Goal: Transaction & Acquisition: Book appointment/travel/reservation

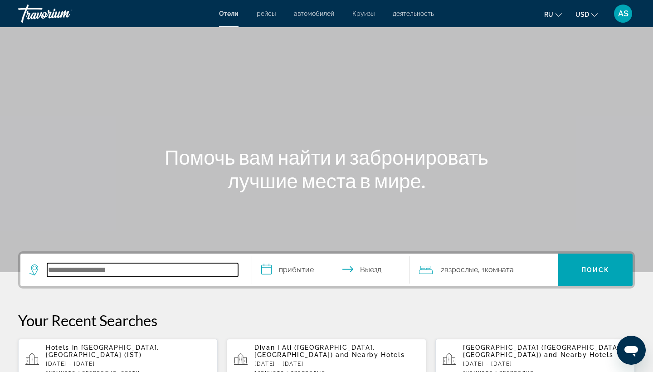
click at [103, 271] on input "Search hotel destination" at bounding box center [142, 270] width 191 height 14
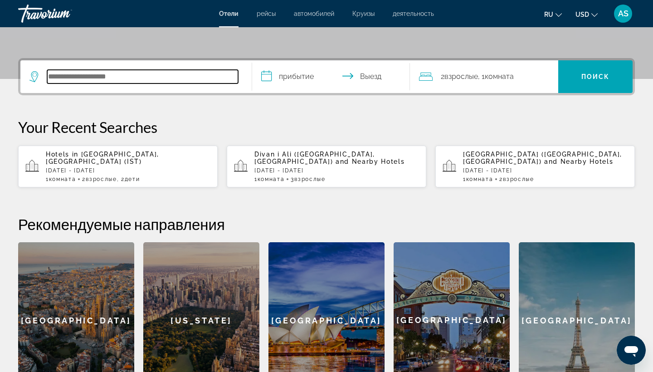
scroll to position [222, 0]
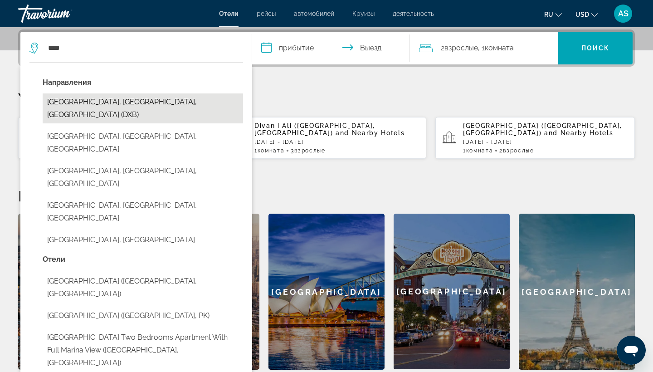
click at [122, 96] on button "[GEOGRAPHIC_DATA], [GEOGRAPHIC_DATA], [GEOGRAPHIC_DATA] (DXB)" at bounding box center [143, 108] width 201 height 30
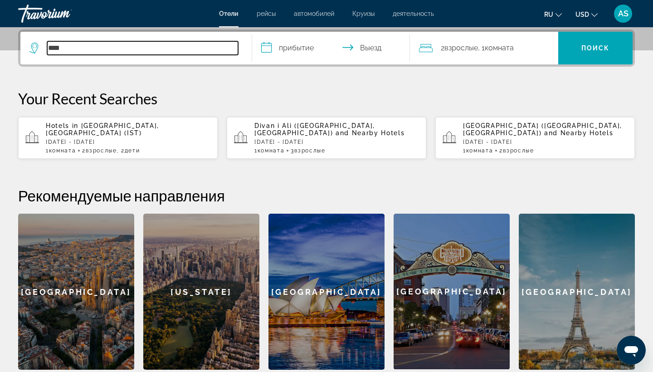
type input "**********"
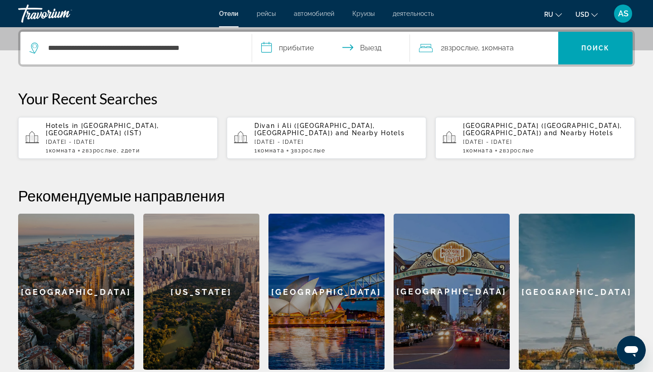
click at [265, 49] on input "**********" at bounding box center [333, 49] width 162 height 35
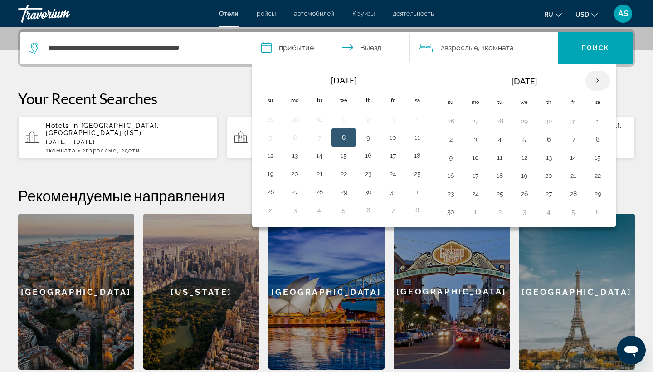
click at [595, 79] on th "Next month" at bounding box center [598, 81] width 25 height 20
click at [598, 175] on button "27" at bounding box center [598, 175] width 15 height 13
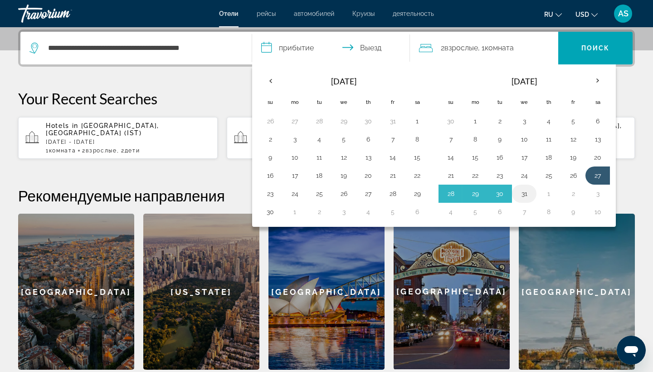
click at [526, 195] on button "31" at bounding box center [524, 193] width 15 height 13
type input "**********"
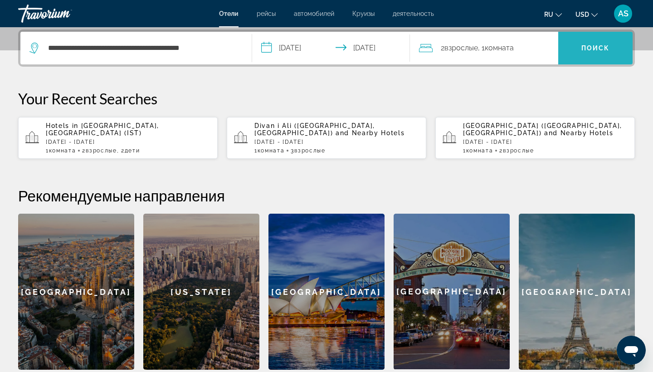
click at [593, 48] on span "Поиск" at bounding box center [596, 47] width 29 height 7
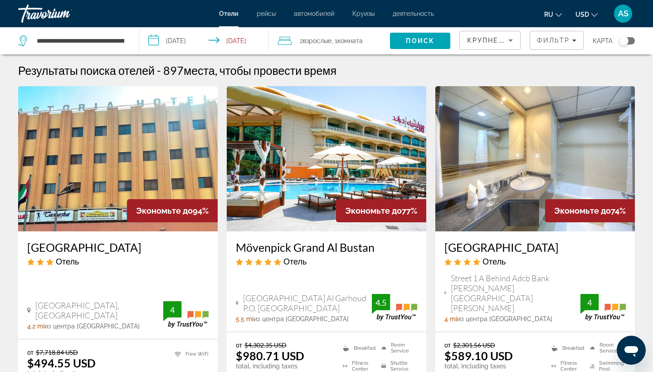
click at [323, 248] on h3 "Mövenpick Grand Al Bustan" at bounding box center [327, 247] width 182 height 14
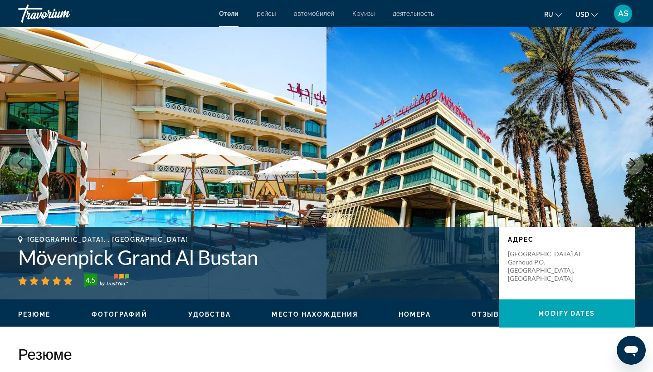
click at [633, 163] on icon "Next image" at bounding box center [633, 163] width 11 height 11
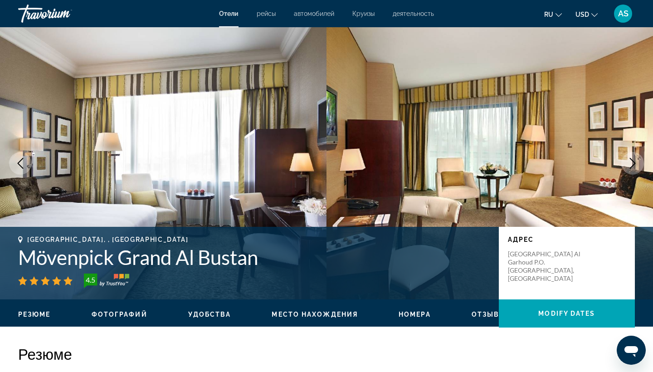
click at [633, 163] on icon "Next image" at bounding box center [633, 163] width 11 height 11
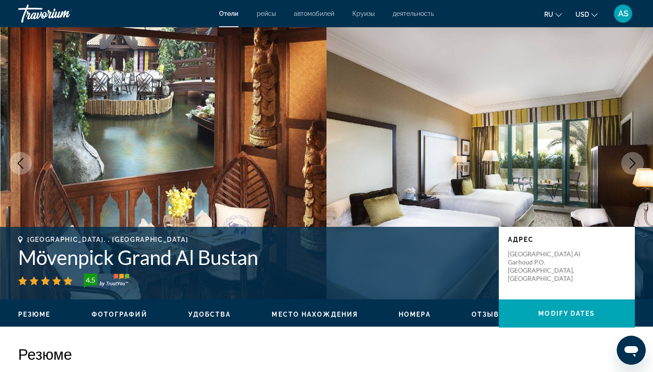
click at [633, 163] on icon "Next image" at bounding box center [633, 163] width 11 height 11
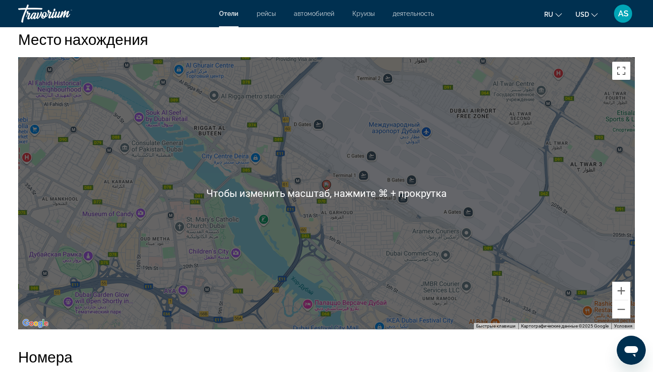
scroll to position [841, 0]
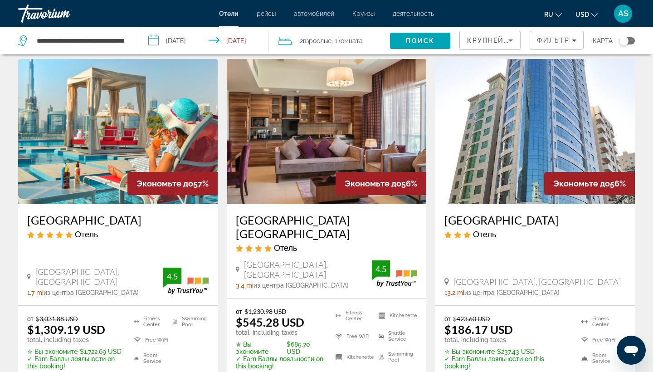
scroll to position [771, 0]
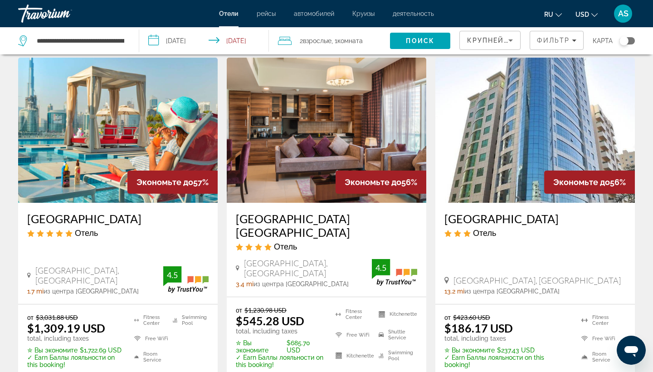
click at [107, 212] on h3 "[GEOGRAPHIC_DATA]" at bounding box center [118, 219] width 182 height 14
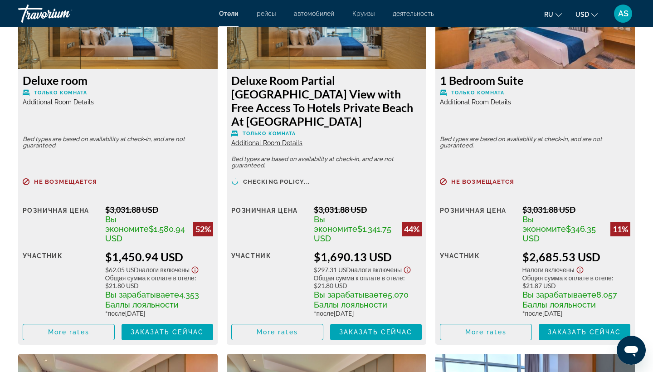
scroll to position [1687, 0]
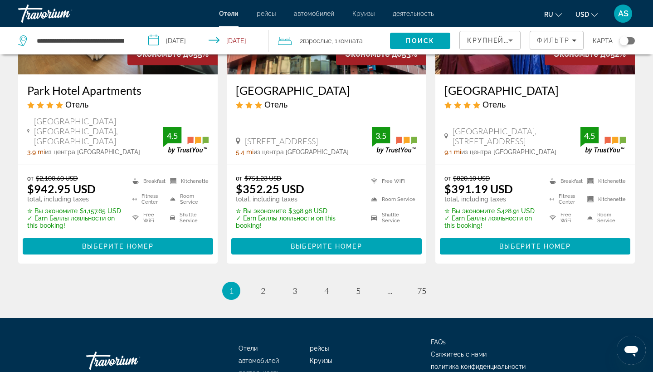
scroll to position [1262, 0]
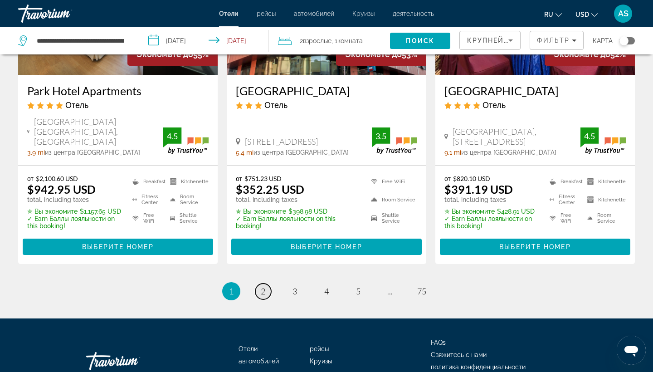
click at [258, 284] on link "page 2" at bounding box center [263, 292] width 16 height 16
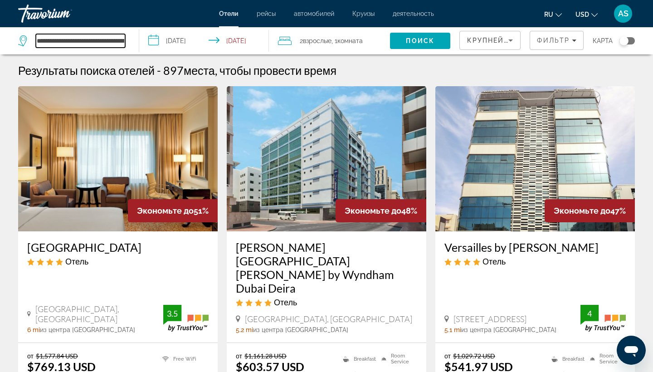
click at [123, 40] on input "**********" at bounding box center [80, 41] width 89 height 14
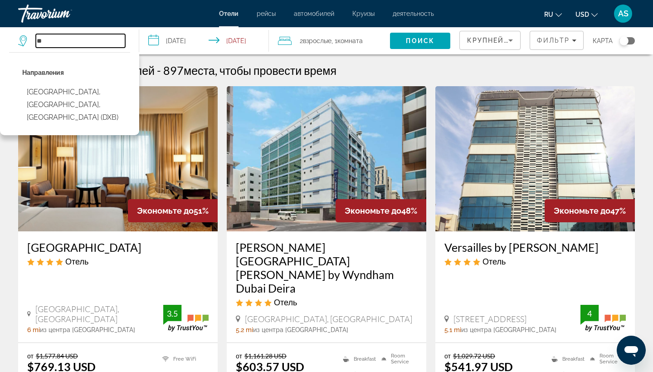
type input "*"
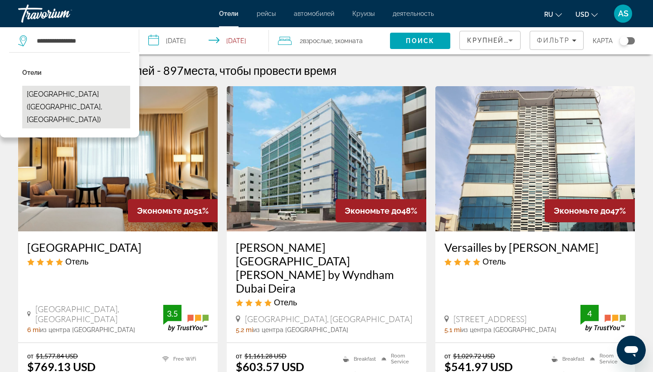
click at [72, 98] on button "[GEOGRAPHIC_DATA] ([GEOGRAPHIC_DATA], [GEOGRAPHIC_DATA])" at bounding box center [76, 107] width 108 height 43
type input "**********"
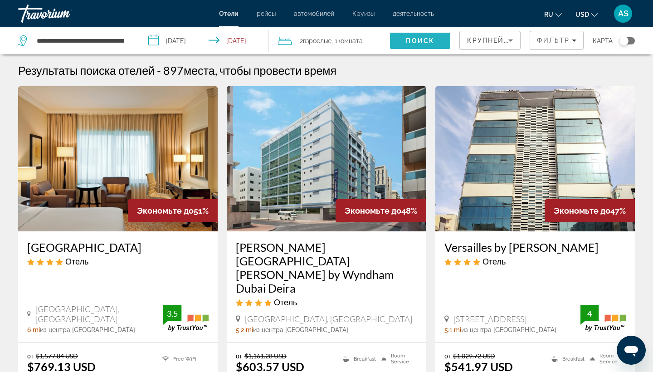
click at [404, 44] on span "Search" at bounding box center [420, 41] width 60 height 22
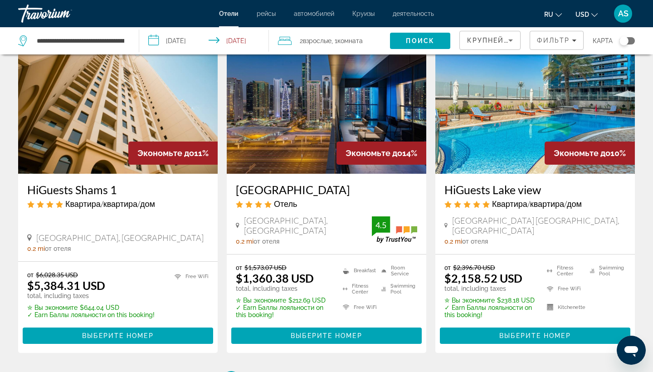
scroll to position [1132, 0]
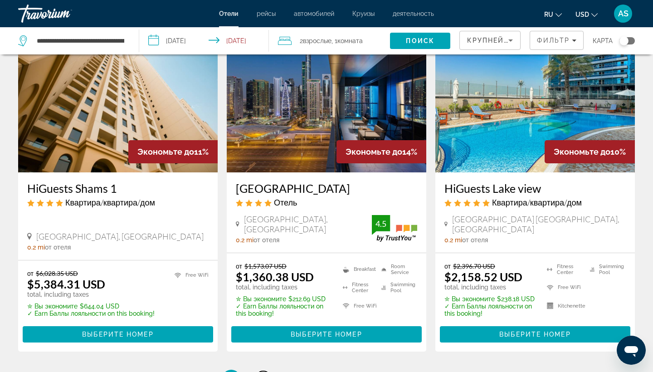
click at [262, 372] on span "2" at bounding box center [263, 379] width 5 height 10
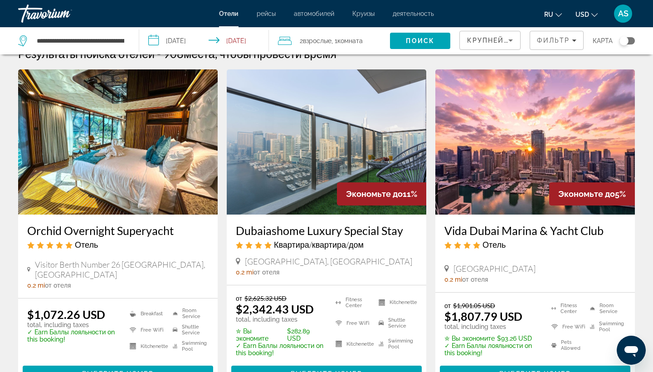
scroll to position [22, 0]
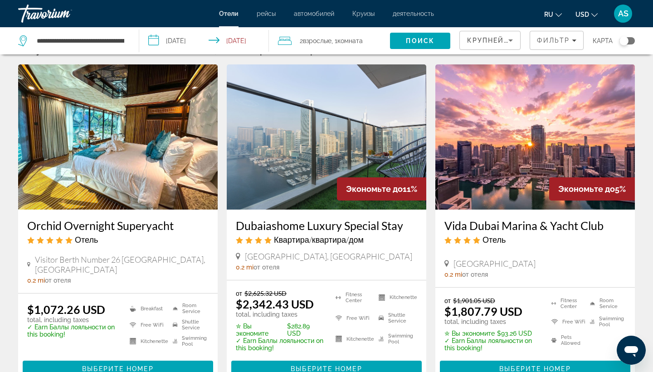
click at [142, 224] on h3 "Orchid Overnight Superyacht" at bounding box center [118, 226] width 182 height 14
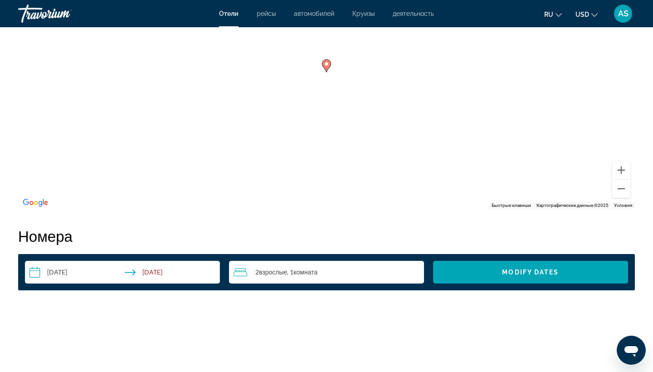
scroll to position [956, 0]
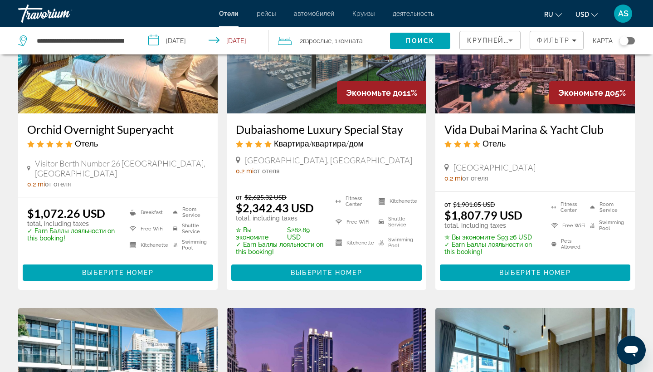
scroll to position [117, 0]
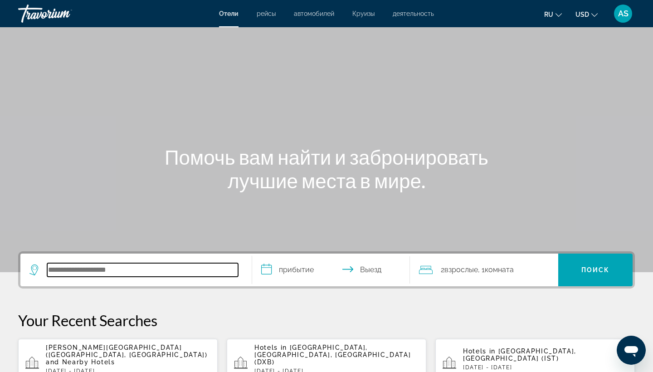
click at [56, 270] on input "Search hotel destination" at bounding box center [142, 270] width 191 height 14
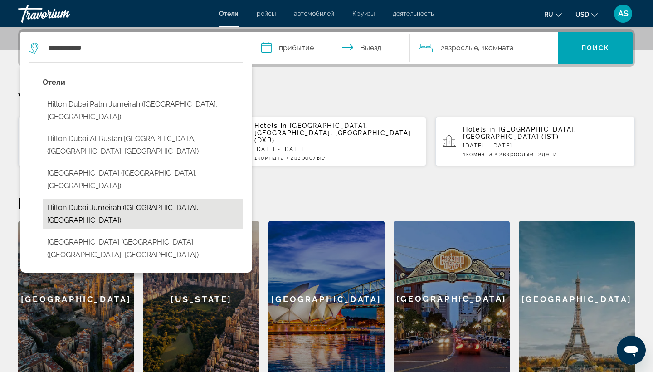
click at [97, 199] on button "Hilton Dubai Jumeirah (Dubai, AE)" at bounding box center [143, 214] width 201 height 30
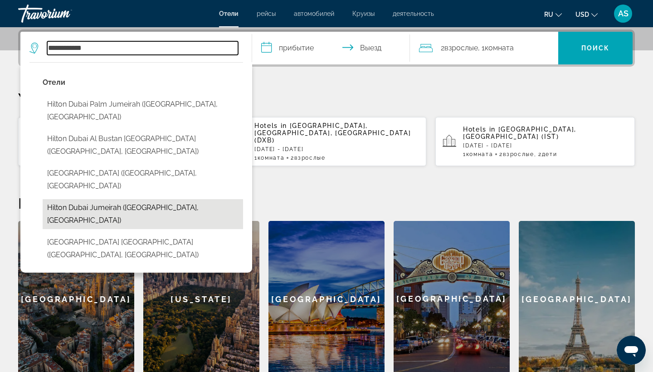
type input "**********"
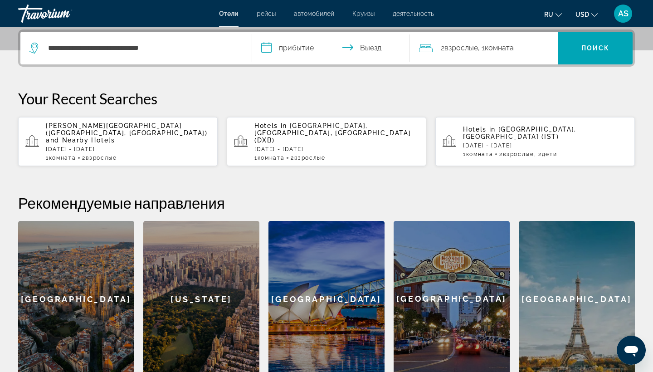
click at [266, 46] on input "**********" at bounding box center [333, 49] width 162 height 35
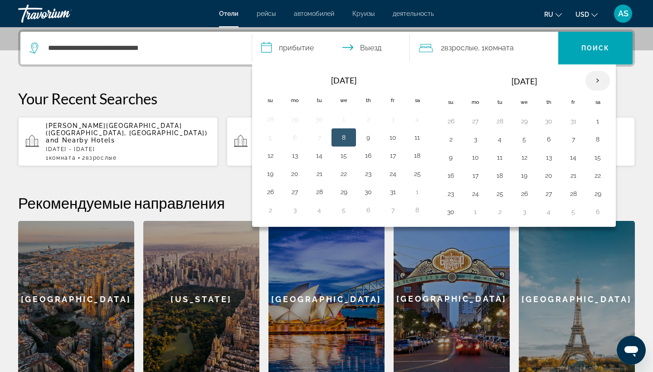
click at [594, 83] on th "Next month" at bounding box center [598, 81] width 25 height 20
click at [598, 175] on button "27" at bounding box center [598, 175] width 15 height 13
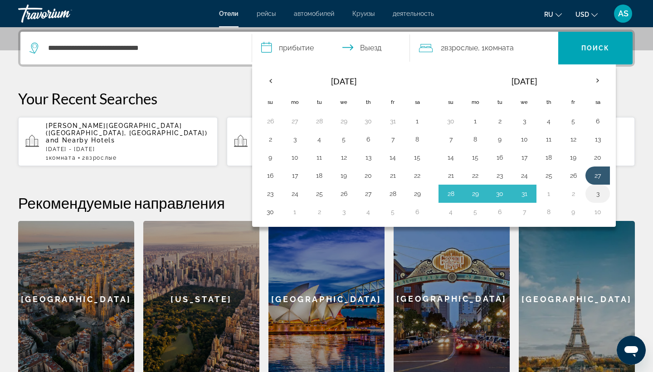
click at [596, 194] on button "3" at bounding box center [598, 193] width 15 height 13
type input "**********"
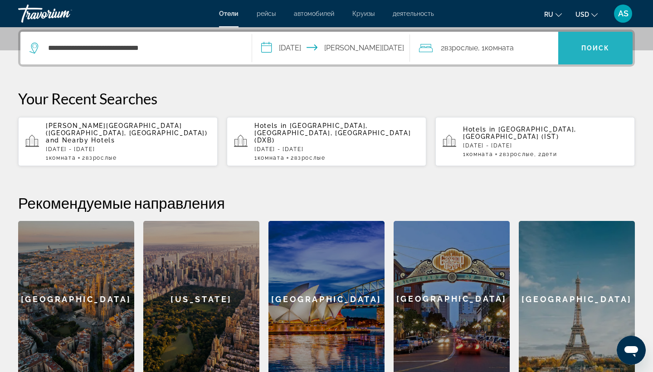
click at [591, 47] on span "Поиск" at bounding box center [596, 47] width 29 height 7
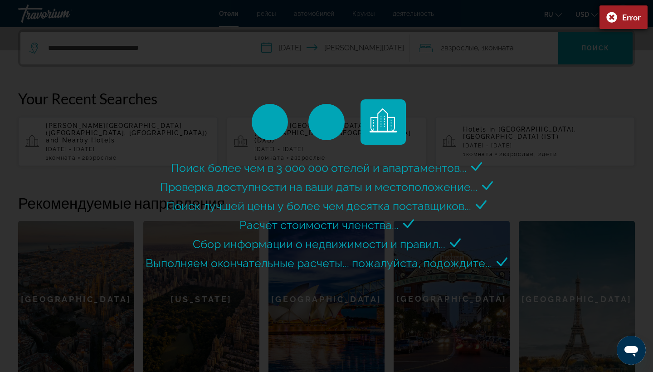
click at [610, 18] on div "Error" at bounding box center [624, 17] width 48 height 24
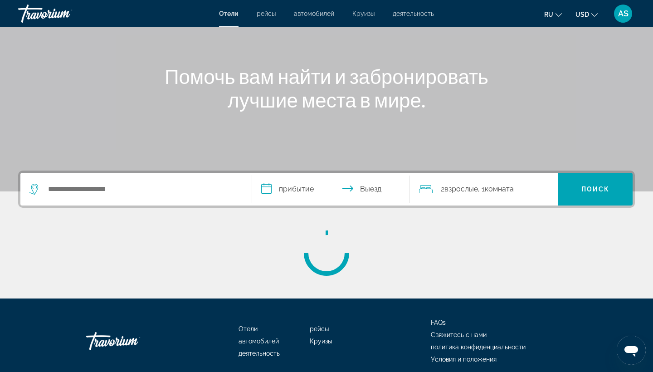
scroll to position [81, 0]
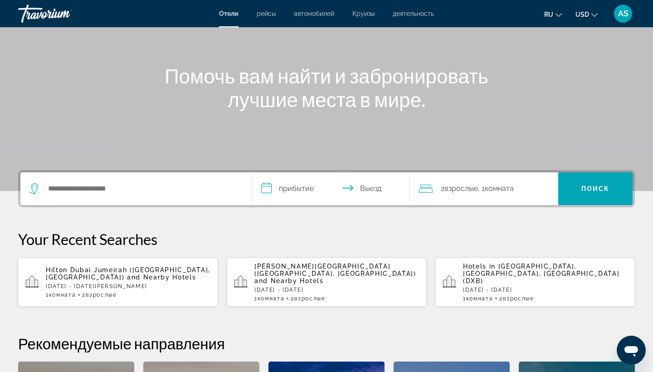
click at [137, 283] on p "Sat, 27 Dec - Sat, 03 Jan" at bounding box center [128, 286] width 165 height 6
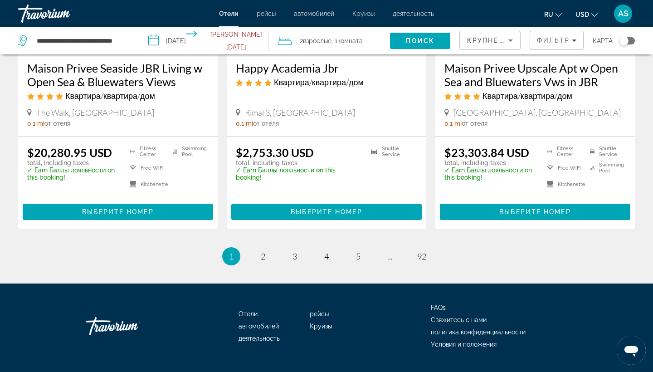
scroll to position [1203, 0]
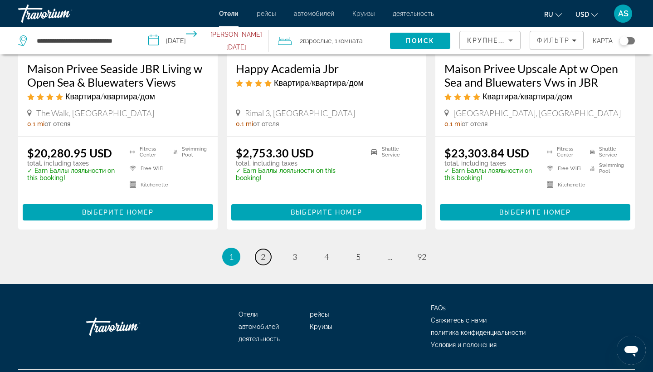
click at [263, 252] on span "2" at bounding box center [263, 257] width 5 height 10
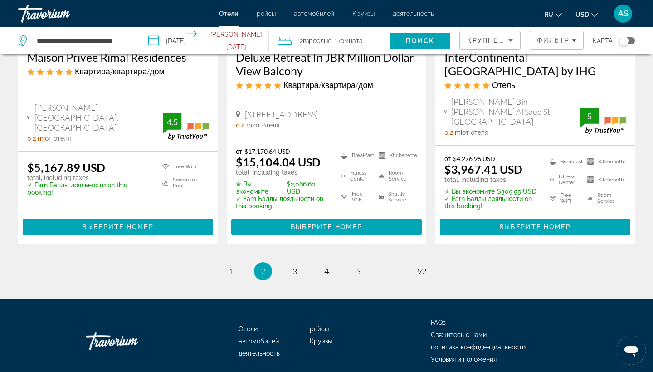
scroll to position [1274, 0]
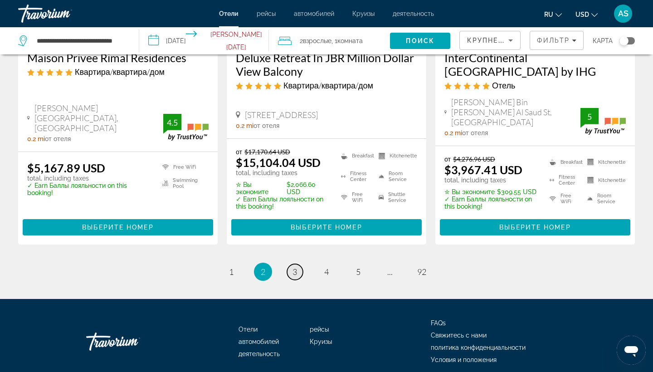
click at [295, 267] on span "3" at bounding box center [295, 272] width 5 height 10
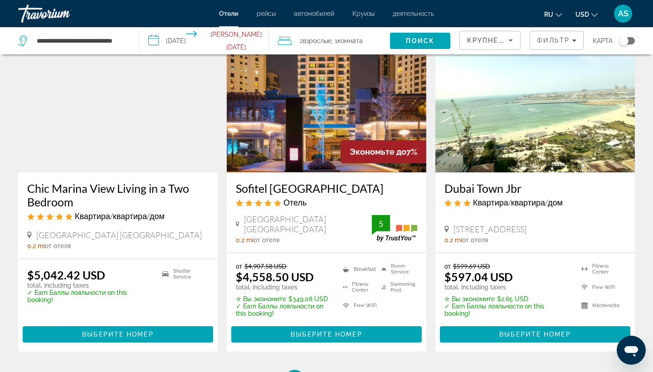
scroll to position [1114, 0]
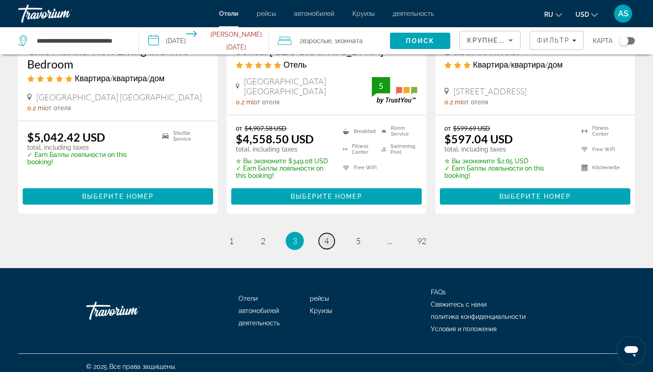
click at [327, 236] on span "4" at bounding box center [326, 241] width 5 height 10
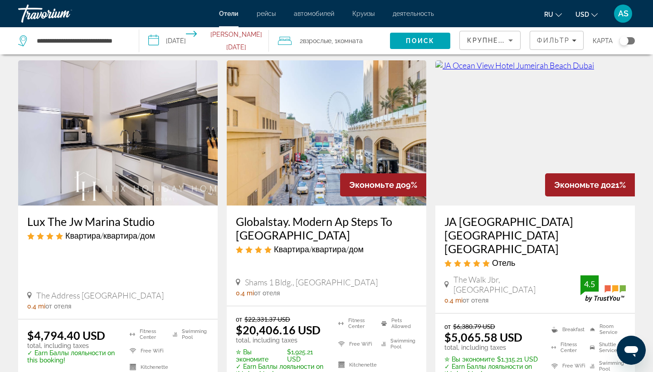
scroll to position [1154, 0]
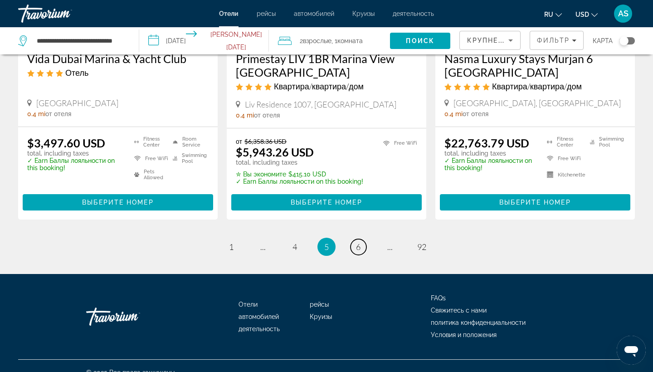
scroll to position [1235, 0]
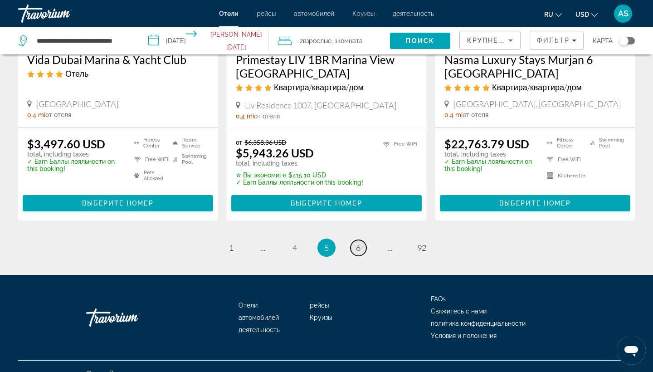
click at [359, 243] on span "6" at bounding box center [358, 248] width 5 height 10
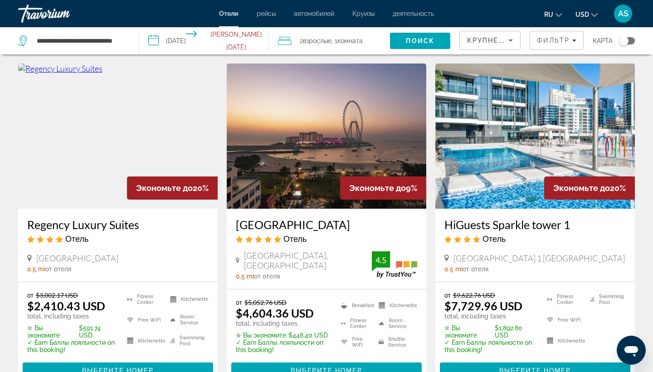
scroll to position [393, 0]
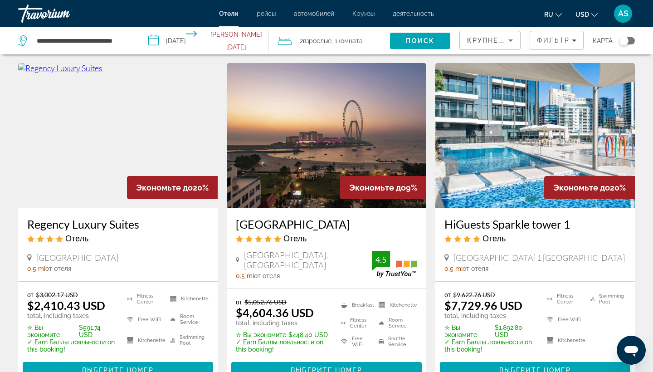
click at [113, 217] on h3 "Regency Luxury Suites" at bounding box center [118, 224] width 182 height 14
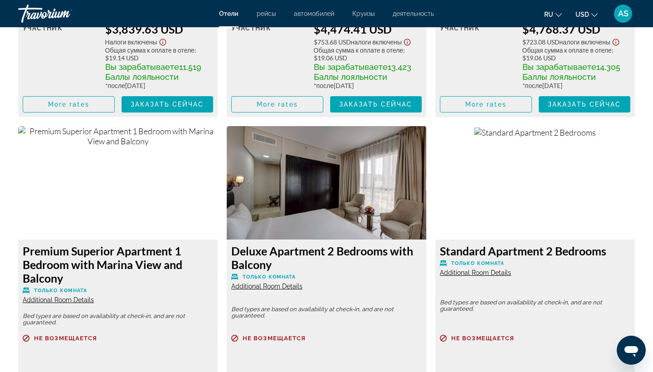
scroll to position [2536, 0]
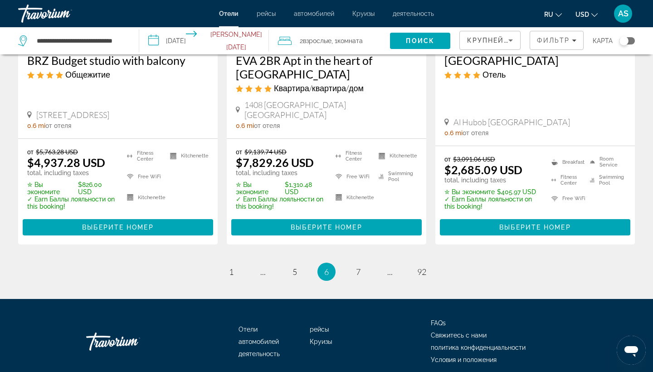
scroll to position [1226, 0]
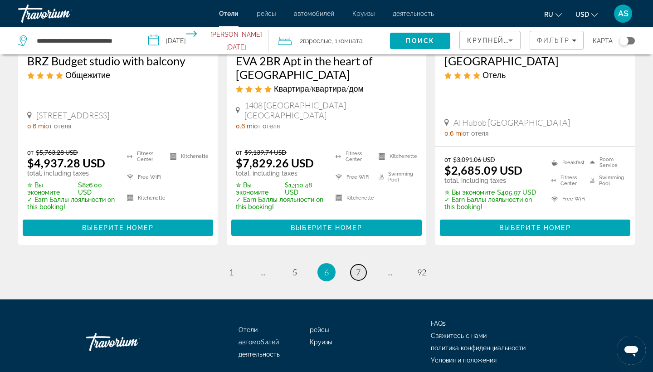
click at [362, 265] on link "page 7" at bounding box center [359, 273] width 16 height 16
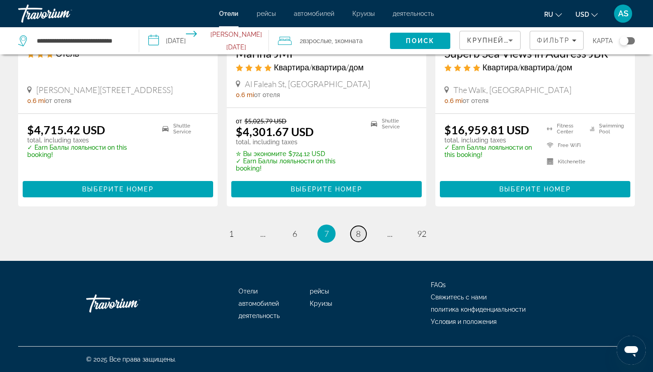
scroll to position [1283, 0]
click at [362, 234] on link "page 8" at bounding box center [359, 234] width 16 height 16
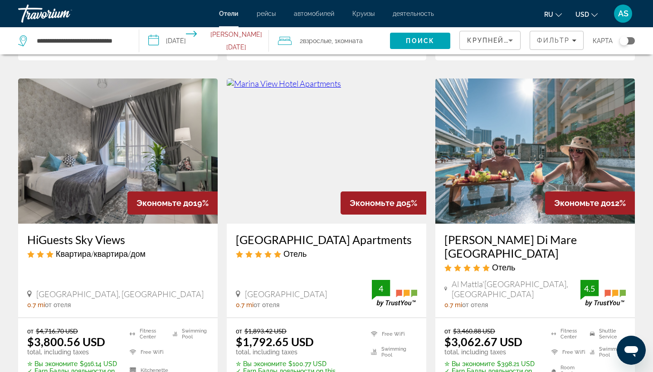
scroll to position [1090, 0]
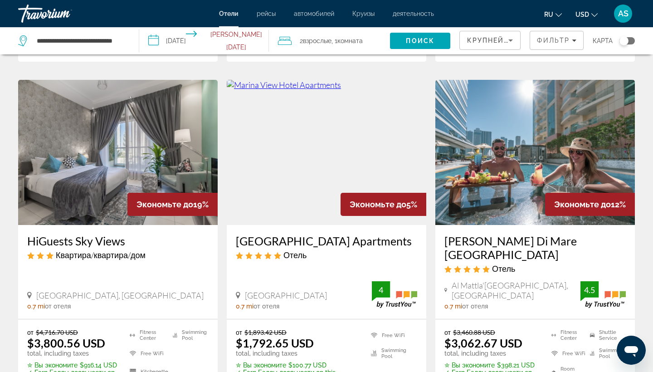
click at [535, 155] on img "Main content" at bounding box center [536, 152] width 200 height 145
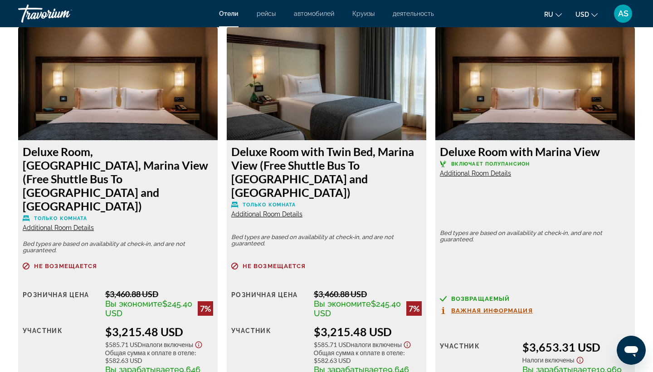
scroll to position [1661, 0]
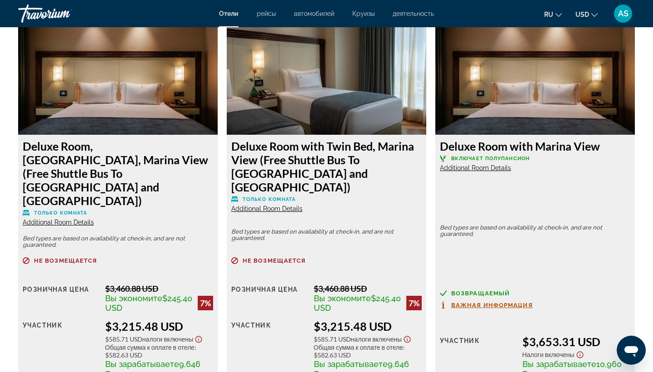
click at [466, 164] on span "Additional Room Details" at bounding box center [475, 167] width 71 height 7
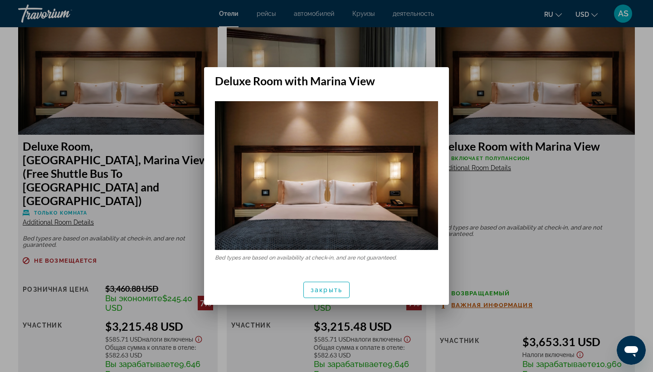
scroll to position [0, 0]
click at [326, 289] on span "закрыть" at bounding box center [327, 289] width 32 height 7
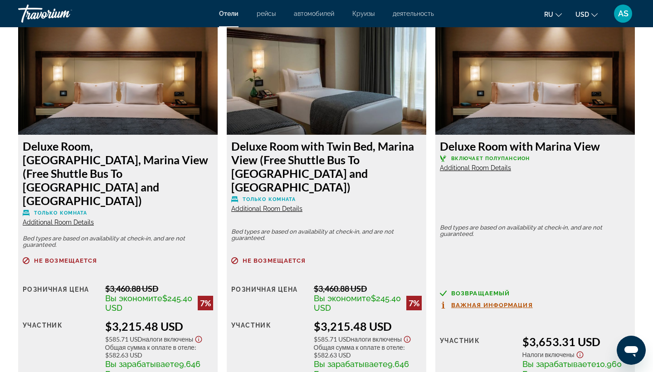
scroll to position [1661, 0]
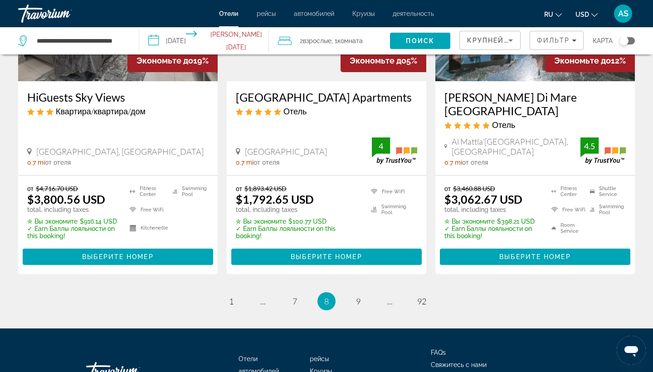
scroll to position [1233, 0]
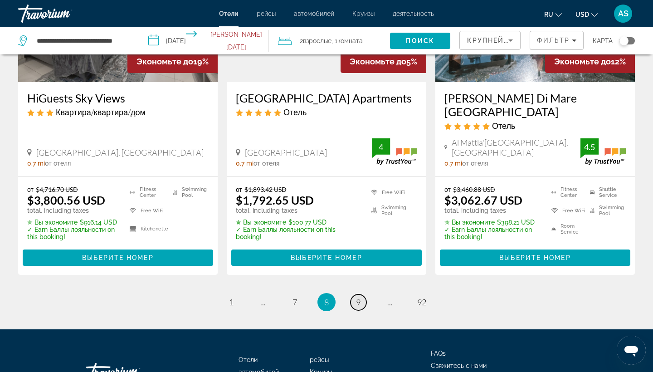
click at [357, 297] on span "9" at bounding box center [358, 302] width 5 height 10
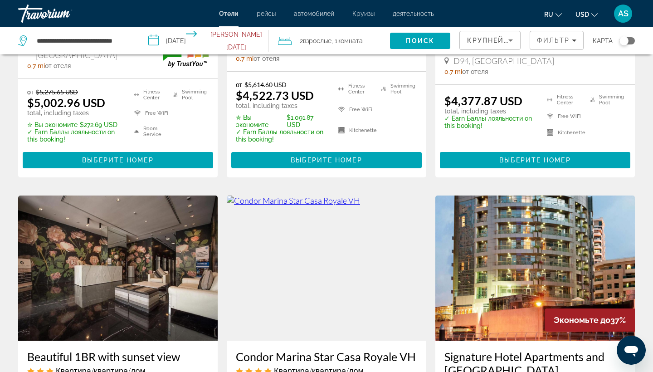
scroll to position [414, 0]
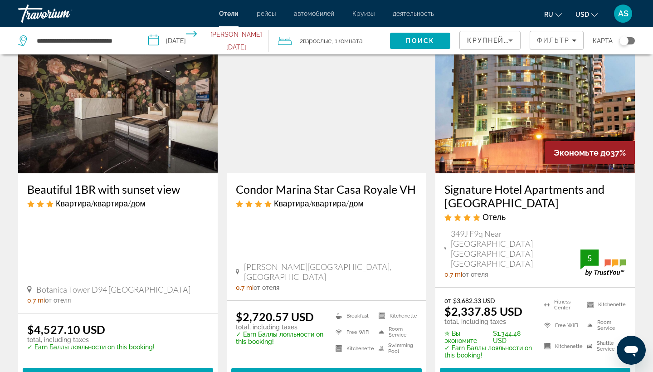
click at [345, 191] on h3 "Condor Marina Star Casa Royale VH" at bounding box center [327, 189] width 182 height 14
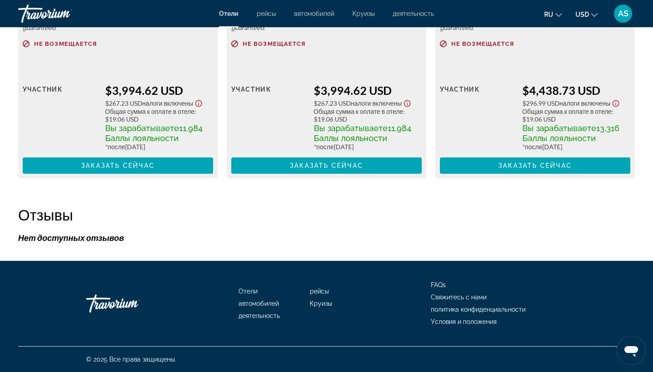
scroll to position [2087, 0]
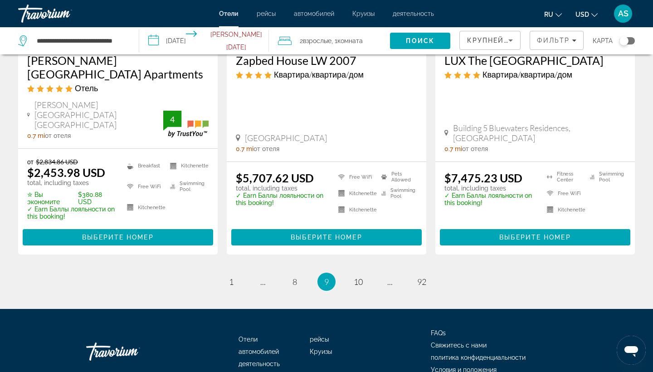
scroll to position [1290, 0]
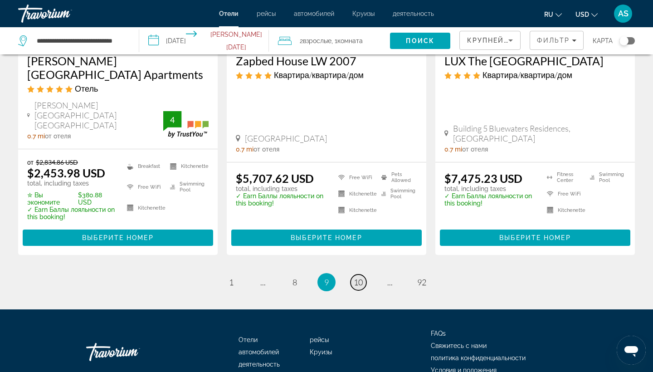
click at [359, 277] on span "10" at bounding box center [358, 282] width 9 height 10
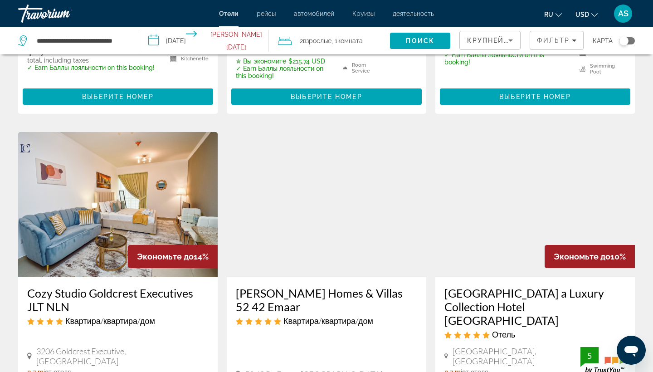
scroll to position [1010, 0]
